Goal: Entertainment & Leisure: Consume media (video, audio)

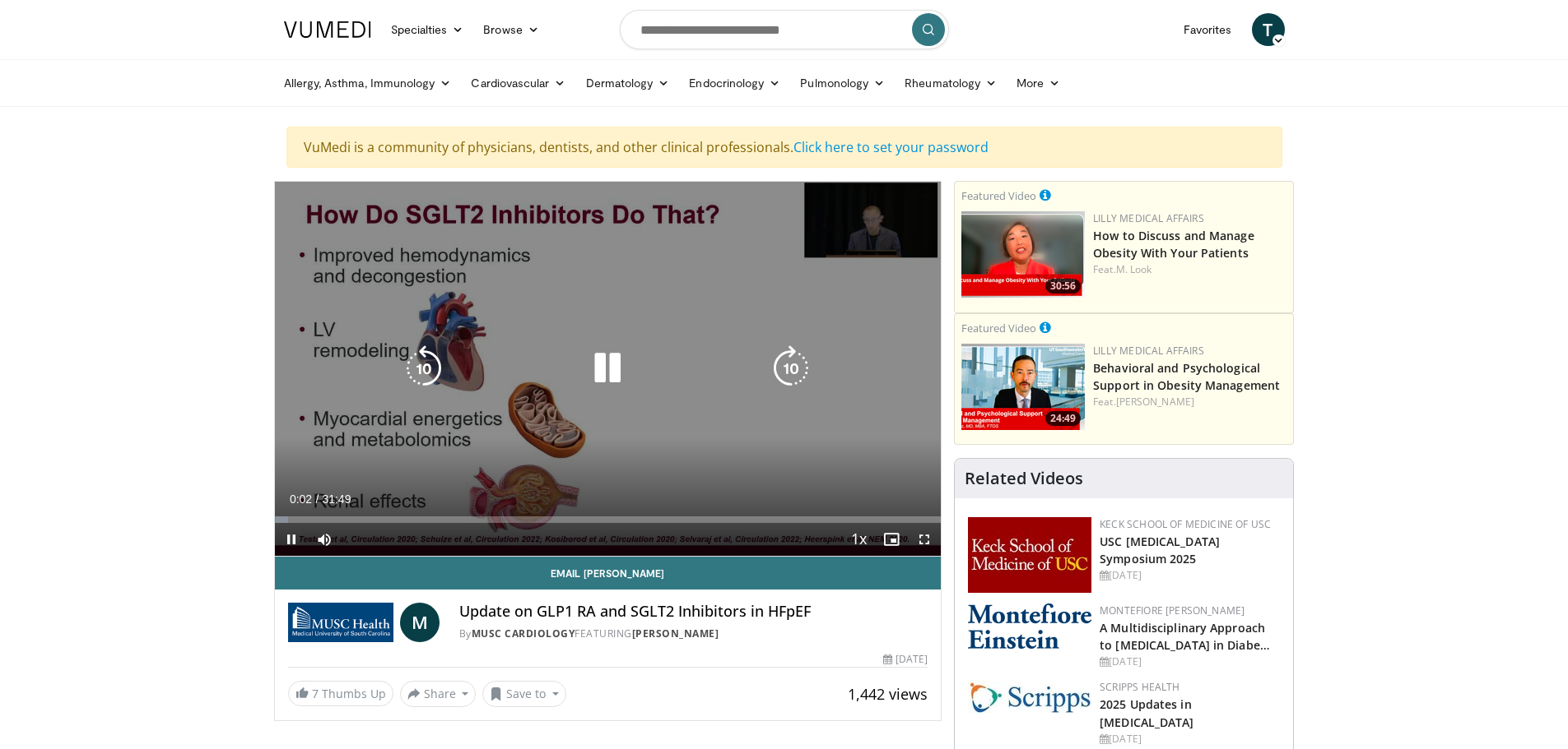
click at [604, 367] on icon "Video Player" at bounding box center [607, 368] width 46 height 46
